Goal: Task Accomplishment & Management: Use online tool/utility

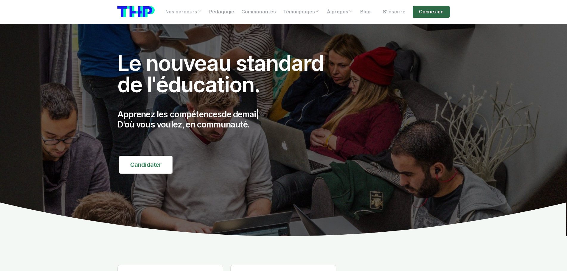
click at [424, 9] on link "Connexion" at bounding box center [431, 12] width 37 height 12
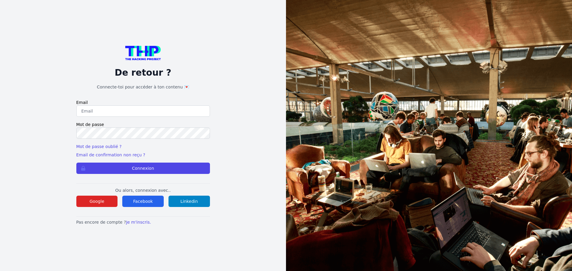
click at [117, 114] on input "email" at bounding box center [143, 111] width 134 height 11
type input "[PERSON_NAME][EMAIL_ADDRESS][DOMAIN_NAME]"
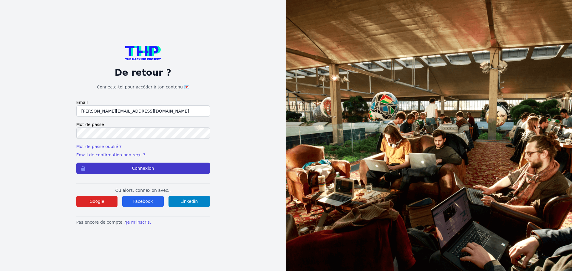
click at [154, 169] on button "Connexion" at bounding box center [143, 168] width 134 height 11
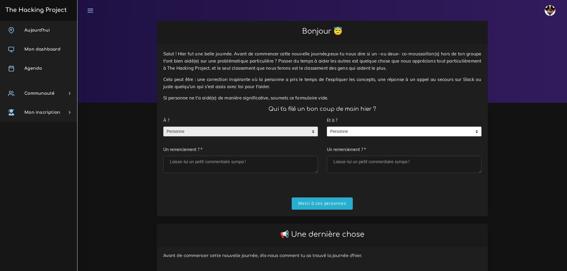
click at [264, 127] on span "Personne" at bounding box center [236, 132] width 145 height 10
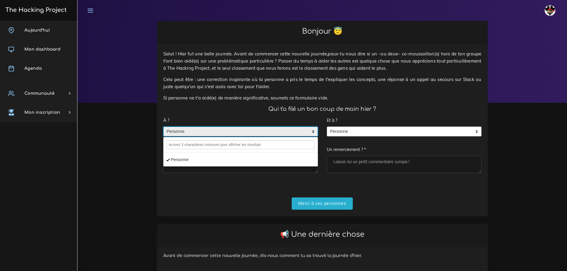
click at [188, 155] on li "Personne" at bounding box center [241, 160] width 154 height 10
click at [313, 182] on form "À ? Personne Personne Personne Un remerciement ? * Et à ? Personne Personne Per…" at bounding box center [322, 161] width 318 height 95
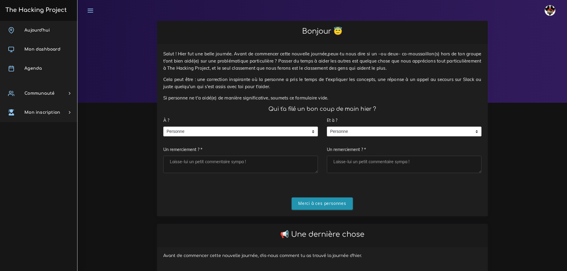
click at [324, 198] on input "Merci à ces personnes" at bounding box center [322, 204] width 61 height 12
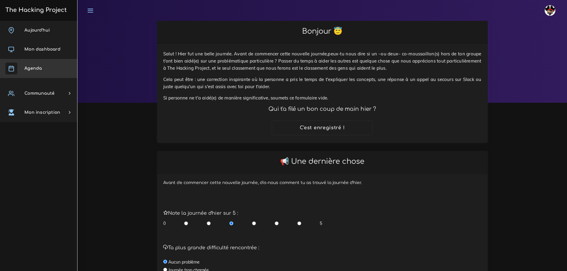
click at [44, 69] on link "Agenda" at bounding box center [38, 68] width 77 height 19
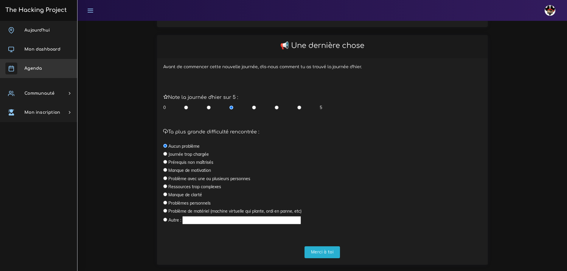
scroll to position [120, 0]
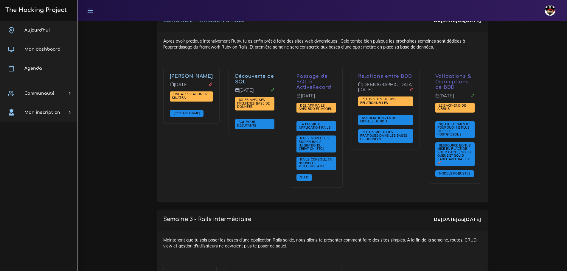
scroll to position [1013, 0]
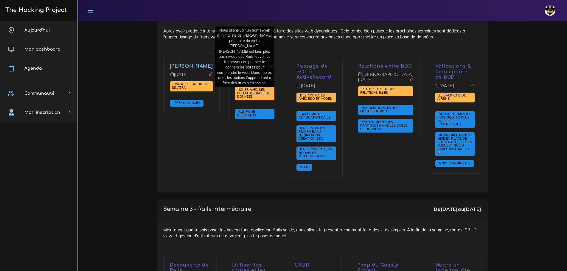
click at [184, 63] on link "Franck Sinatra" at bounding box center [191, 65] width 43 height 5
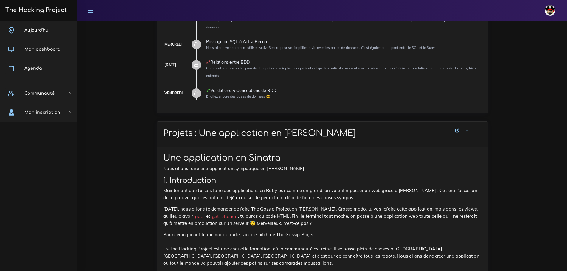
scroll to position [238, 0]
